Goal: Task Accomplishment & Management: Manage account settings

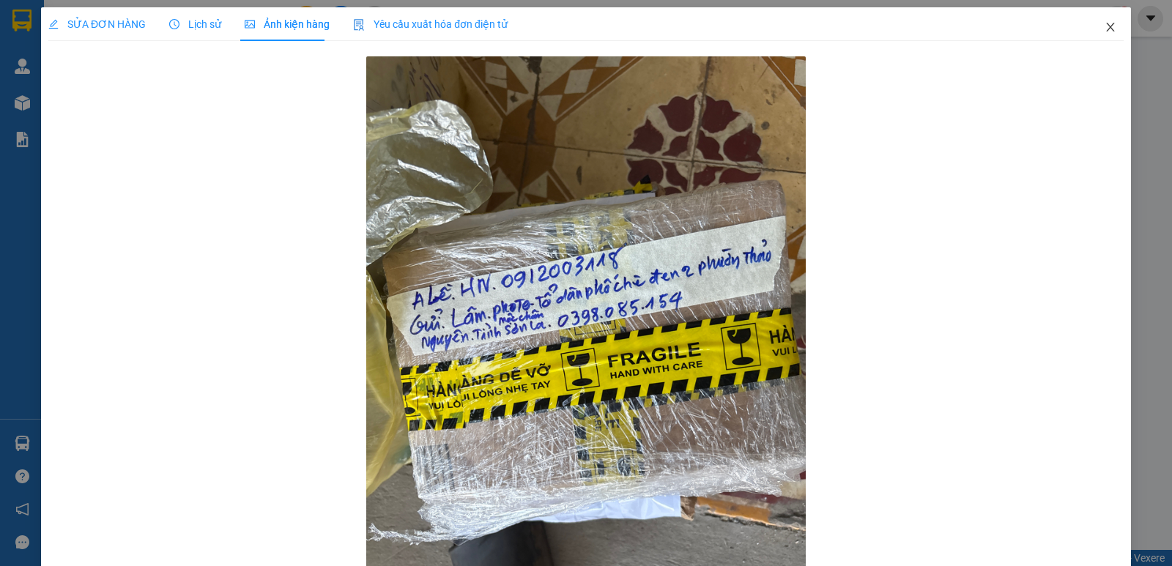
click at [1106, 29] on icon "close" at bounding box center [1110, 27] width 8 height 9
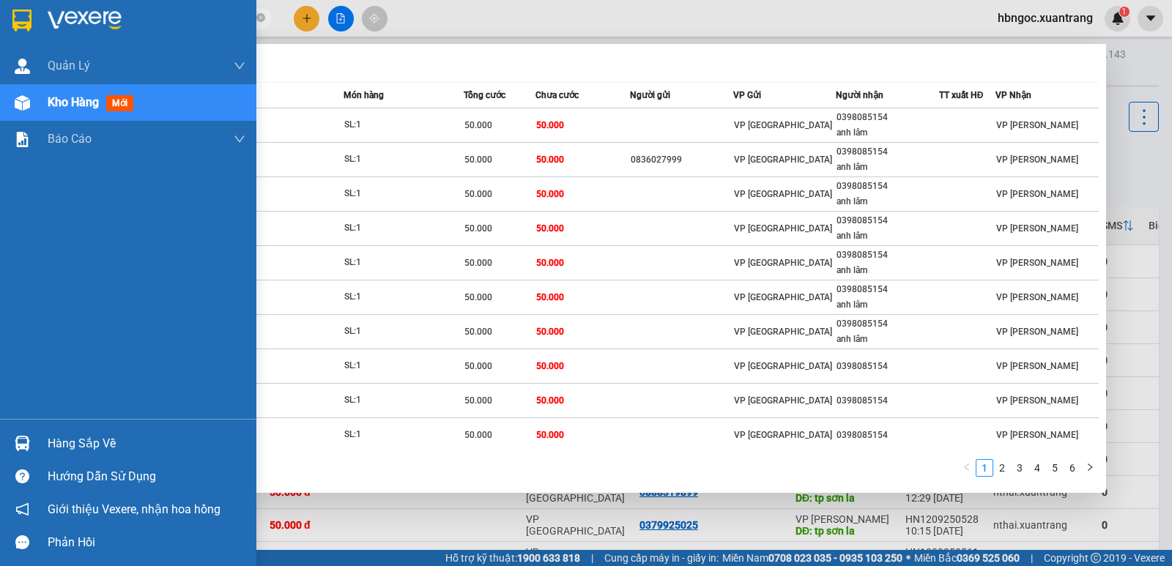
drag, startPoint x: 153, startPoint y: 18, endPoint x: 38, endPoint y: 32, distance: 115.8
click at [38, 32] on section "Kết quả [PERSON_NAME] ( 57 ) Bộ lọc Mã ĐH Trạng thái Món hàng [PERSON_NAME] [PE…" at bounding box center [586, 283] width 1172 height 566
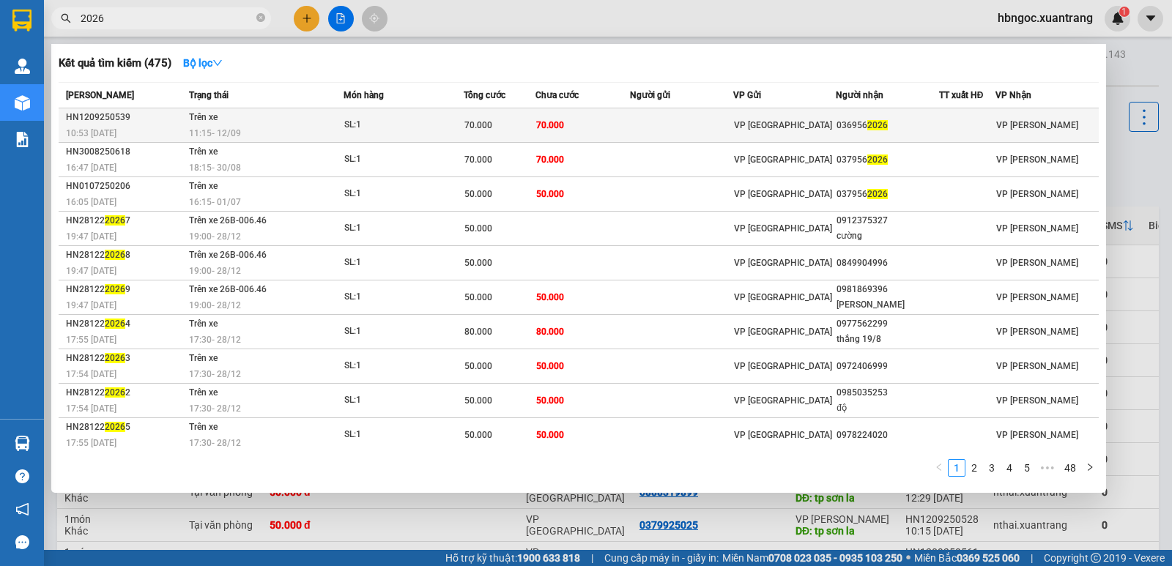
type input "2026"
click at [337, 136] on div "11:15 [DATE]" at bounding box center [266, 133] width 154 height 16
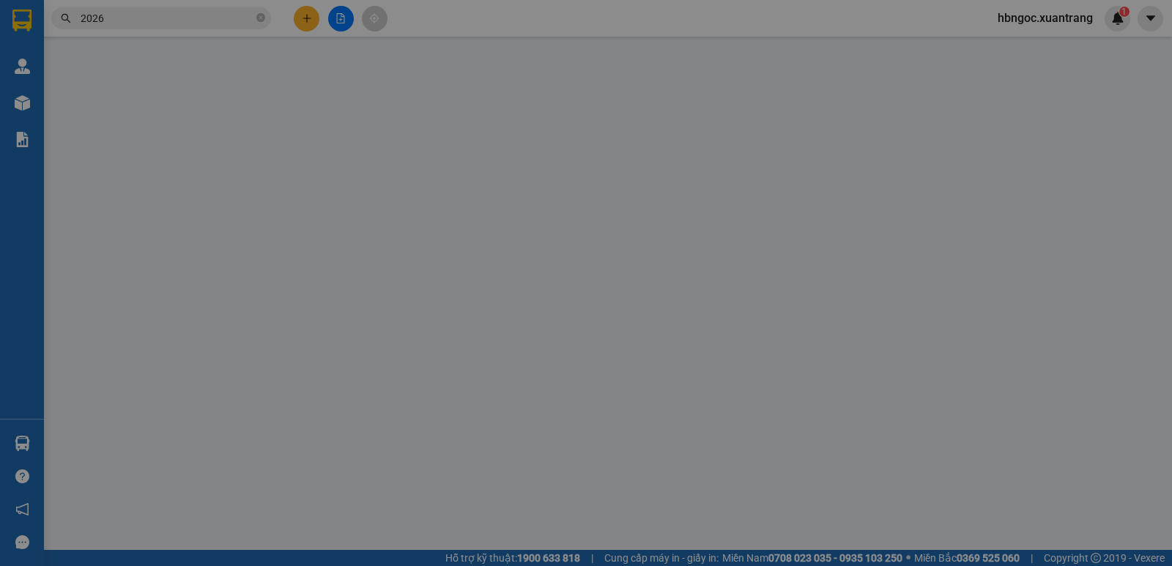
type input "0369562026"
type input "70.000"
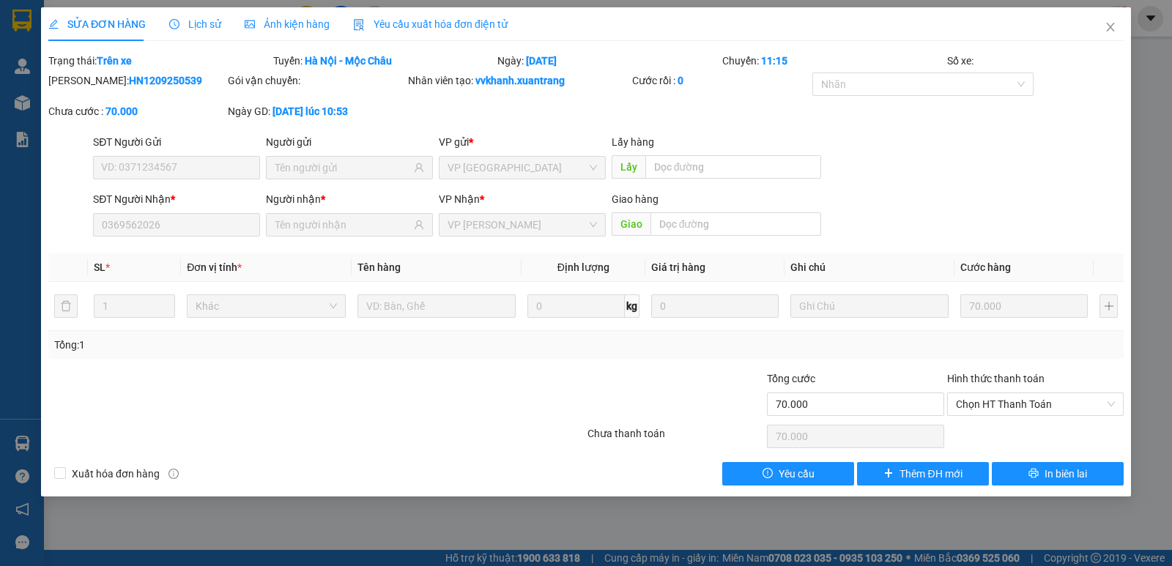
click at [284, 29] on span "Ảnh kiện hàng" at bounding box center [287, 24] width 85 height 12
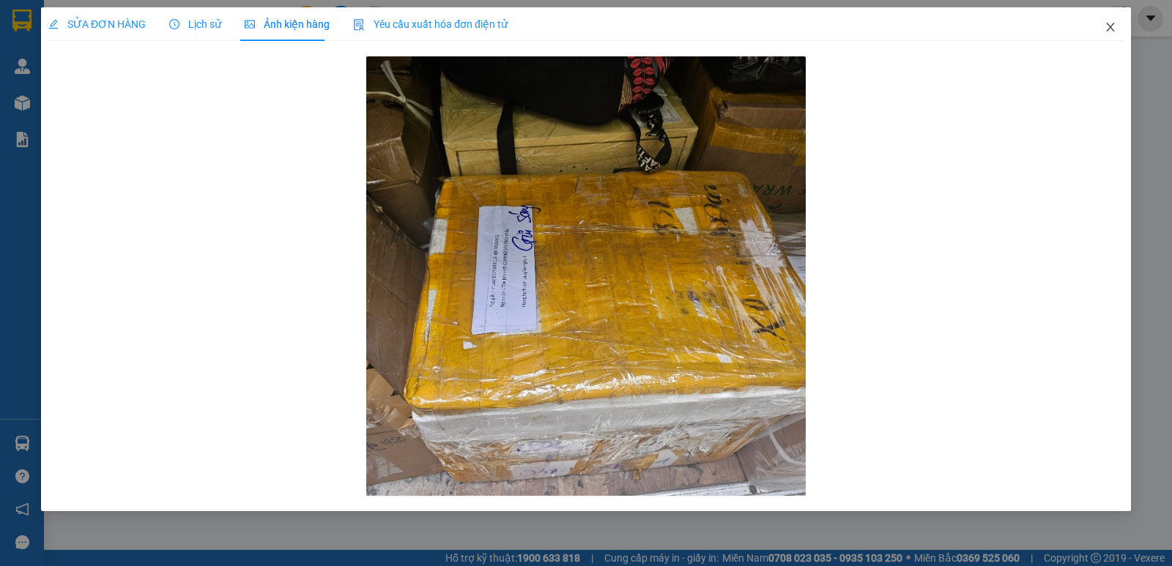
click at [1106, 30] on icon "close" at bounding box center [1111, 27] width 12 height 12
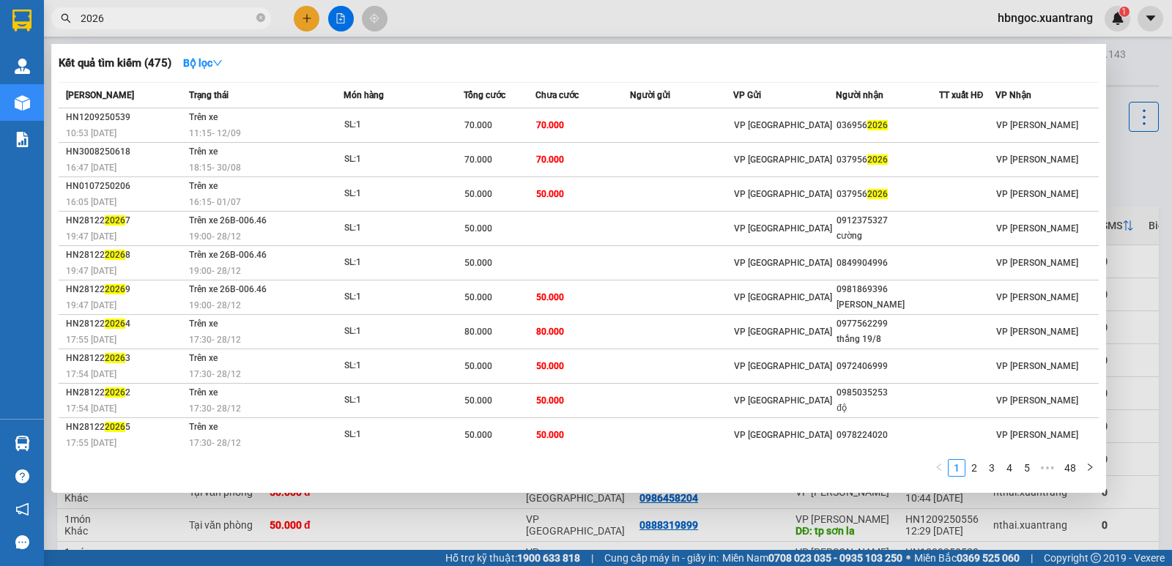
click at [221, 24] on input "2026" at bounding box center [167, 18] width 173 height 16
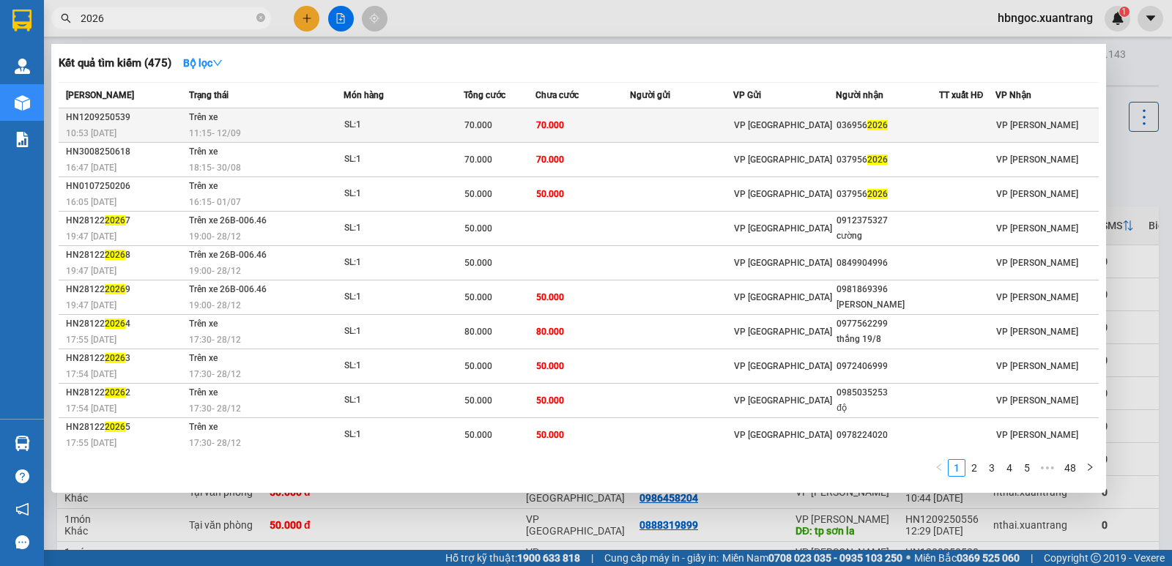
click at [298, 127] on div "11:15 [DATE]" at bounding box center [266, 133] width 154 height 16
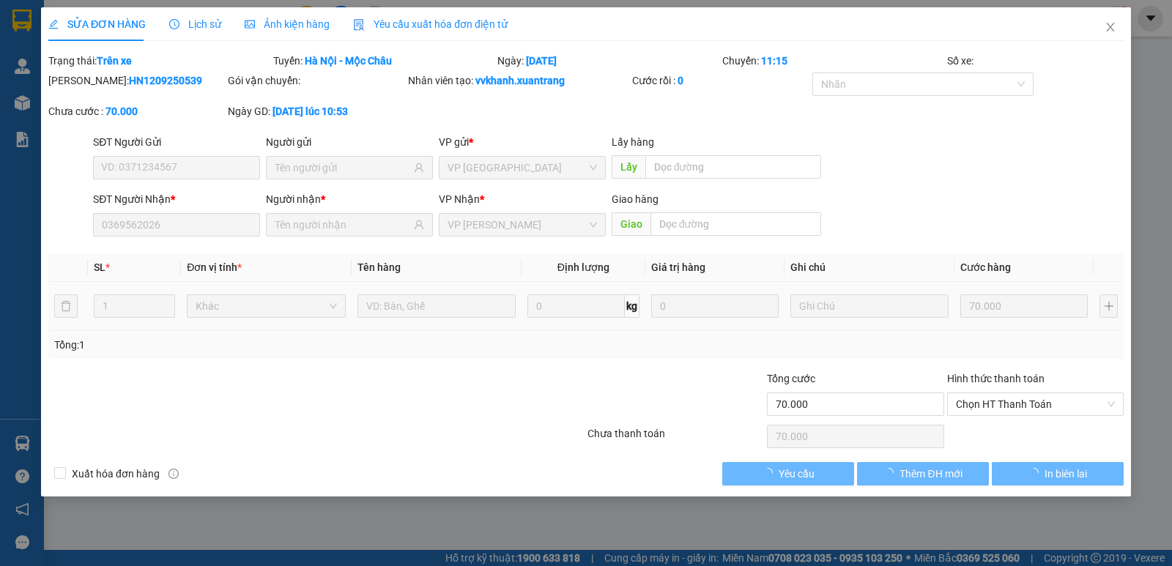
type input "0369562026"
type input "70.000"
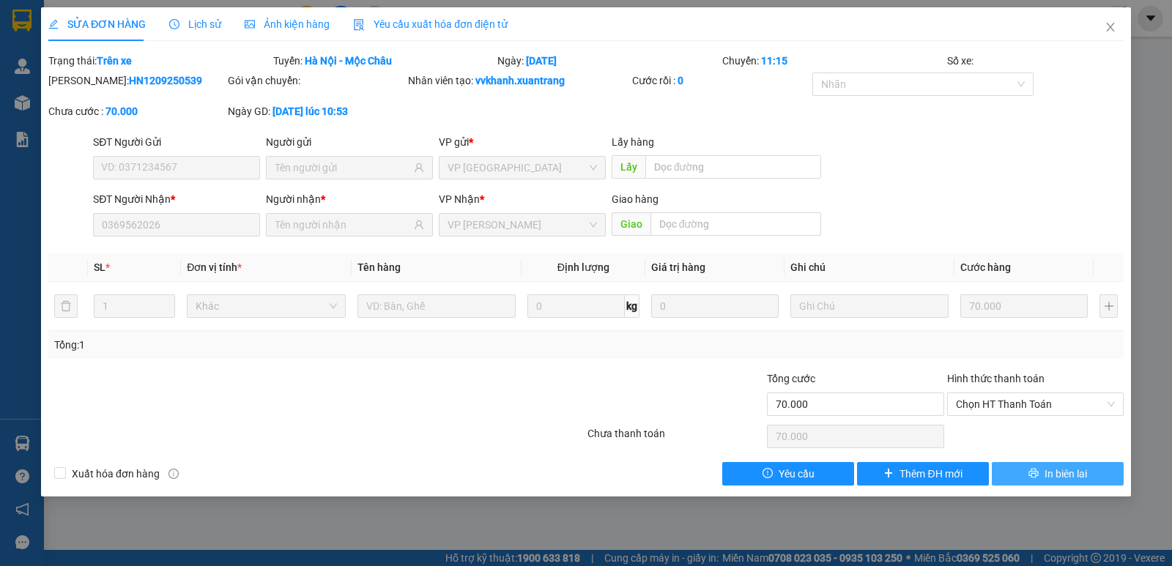
click at [1037, 476] on icon "printer" at bounding box center [1034, 474] width 10 height 10
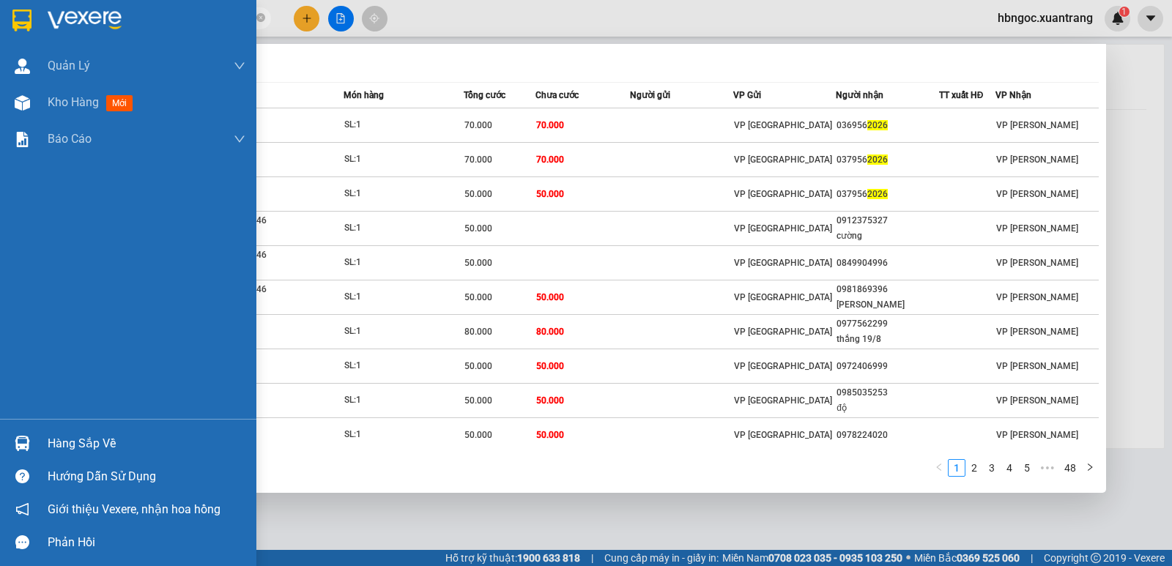
drag, startPoint x: 170, startPoint y: 21, endPoint x: 26, endPoint y: 25, distance: 144.4
click at [26, 25] on section "Kết quả [PERSON_NAME] ( 475 ) Bộ lọc Mã ĐH Trạng thái Món hàng [PERSON_NAME] [P…" at bounding box center [586, 283] width 1172 height 566
paste input "0903202285"
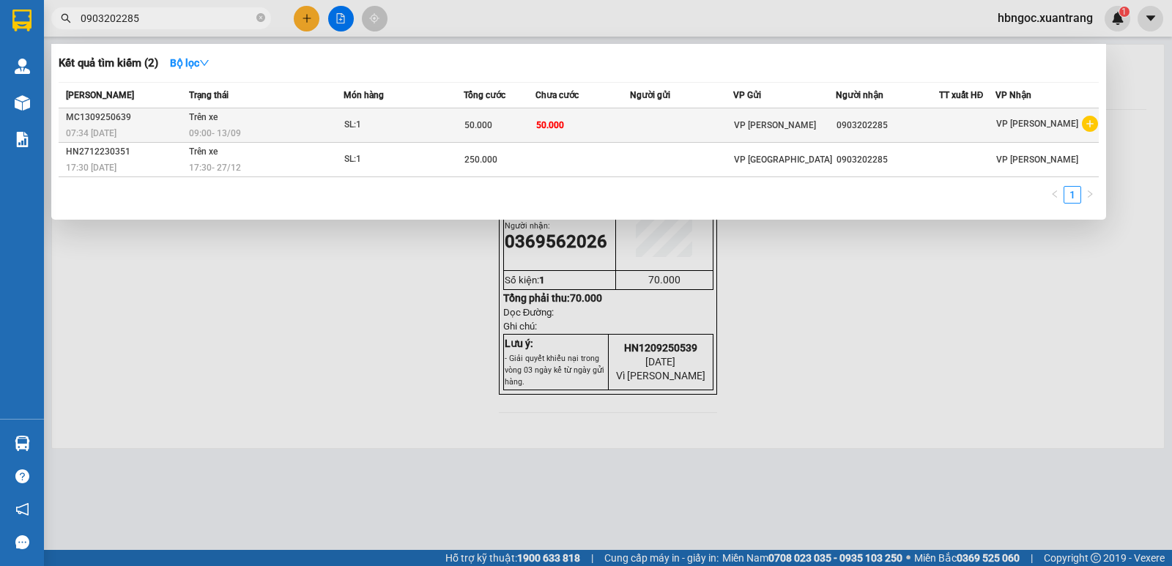
type input "0903202285"
click at [814, 116] on td "VP [PERSON_NAME]" at bounding box center [785, 125] width 103 height 34
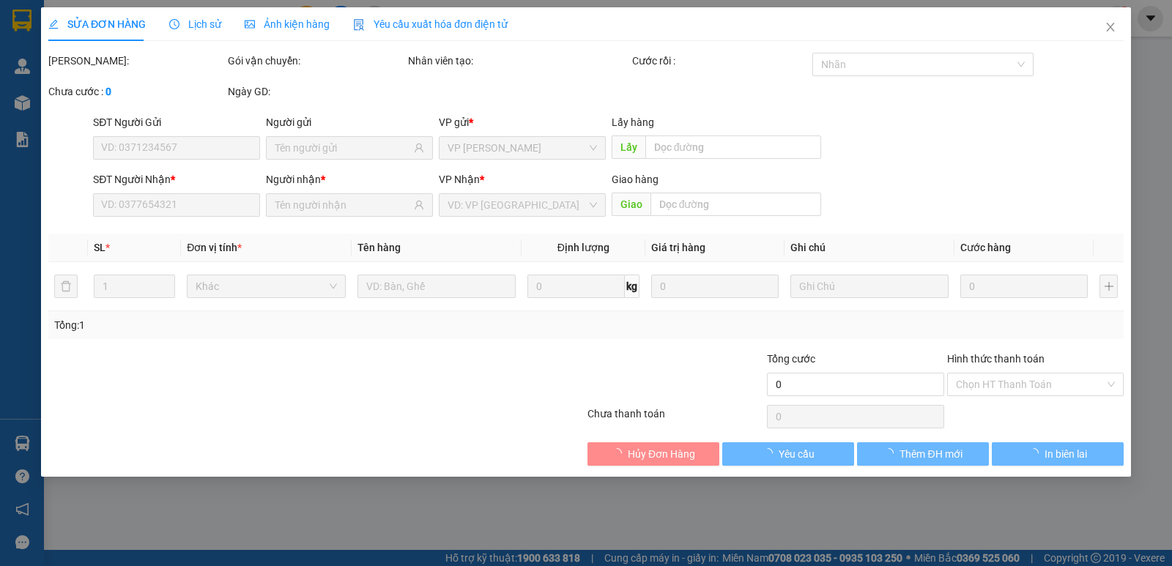
type input "0903202285"
type input "50.000"
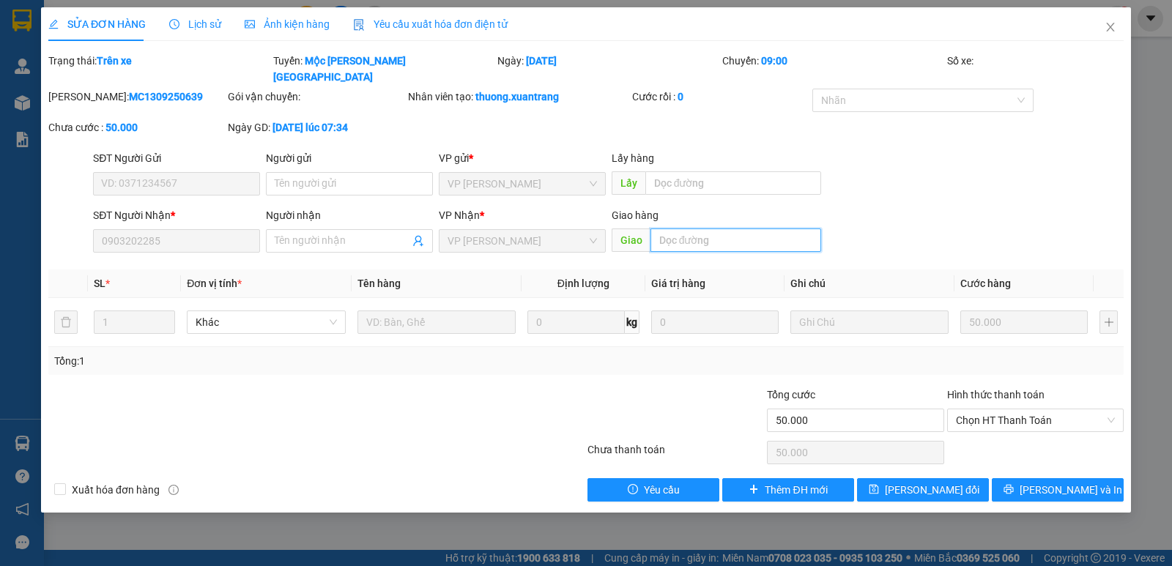
click at [718, 229] on input "text" at bounding box center [736, 240] width 171 height 23
click at [712, 229] on input "text" at bounding box center [736, 240] width 171 height 23
